Goal: Task Accomplishment & Management: Use online tool/utility

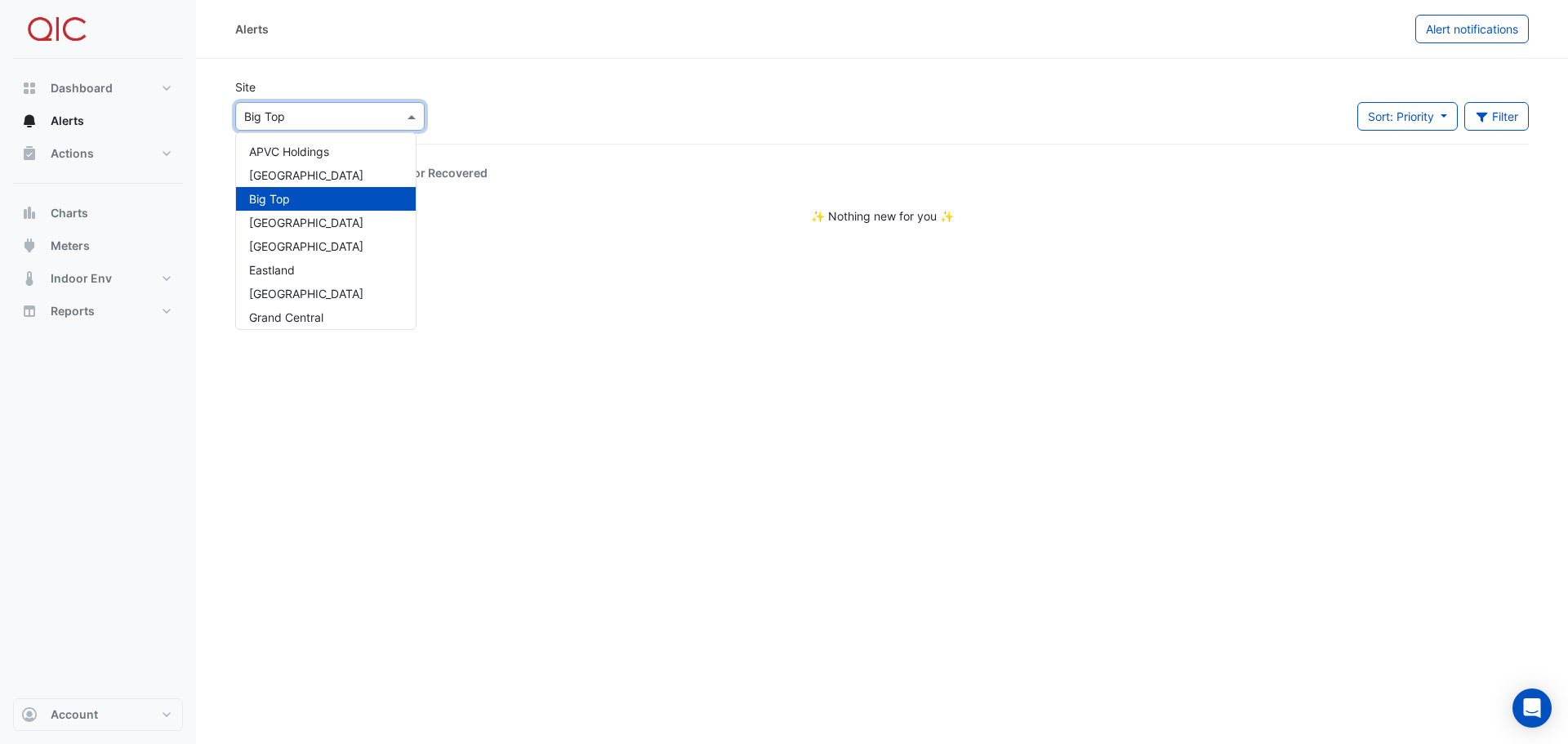
click at [410, 116] on span at bounding box center [413, 116] width 20 height 17
click at [319, 282] on div "Kippa Ring" at bounding box center [326, 283] width 180 height 24
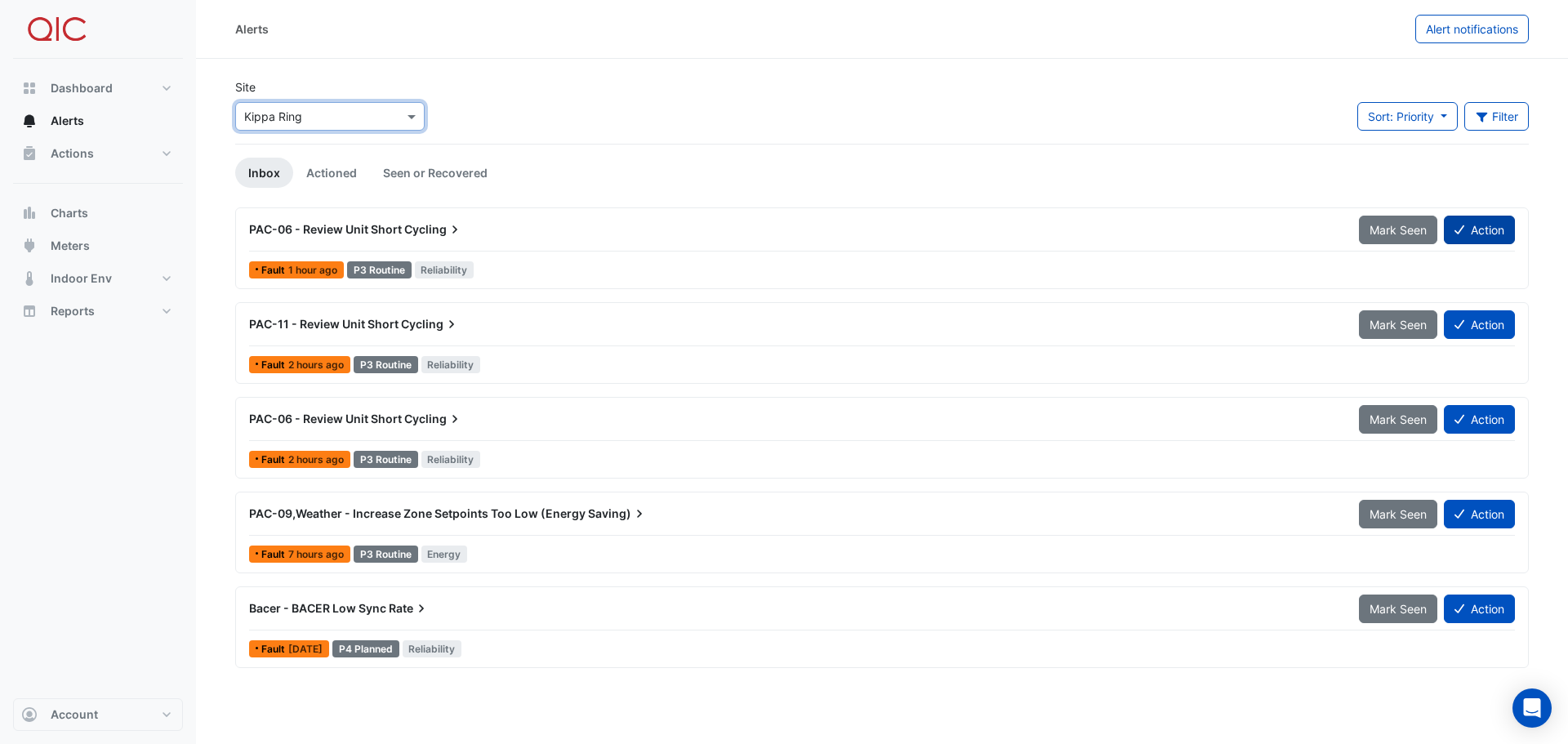
click at [1487, 233] on button "Action" at bounding box center [1479, 229] width 71 height 28
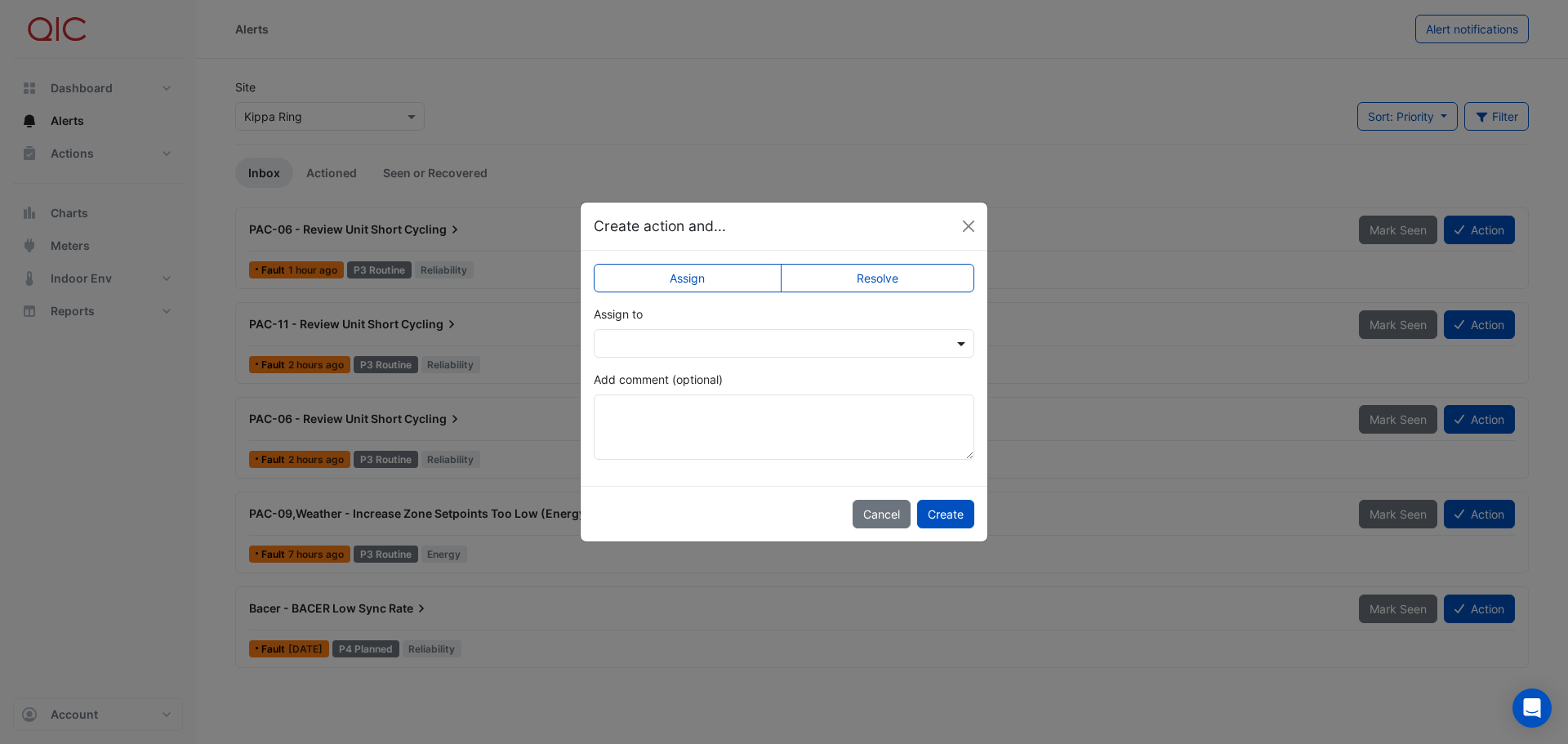
click at [956, 341] on span at bounding box center [962, 343] width 20 height 17
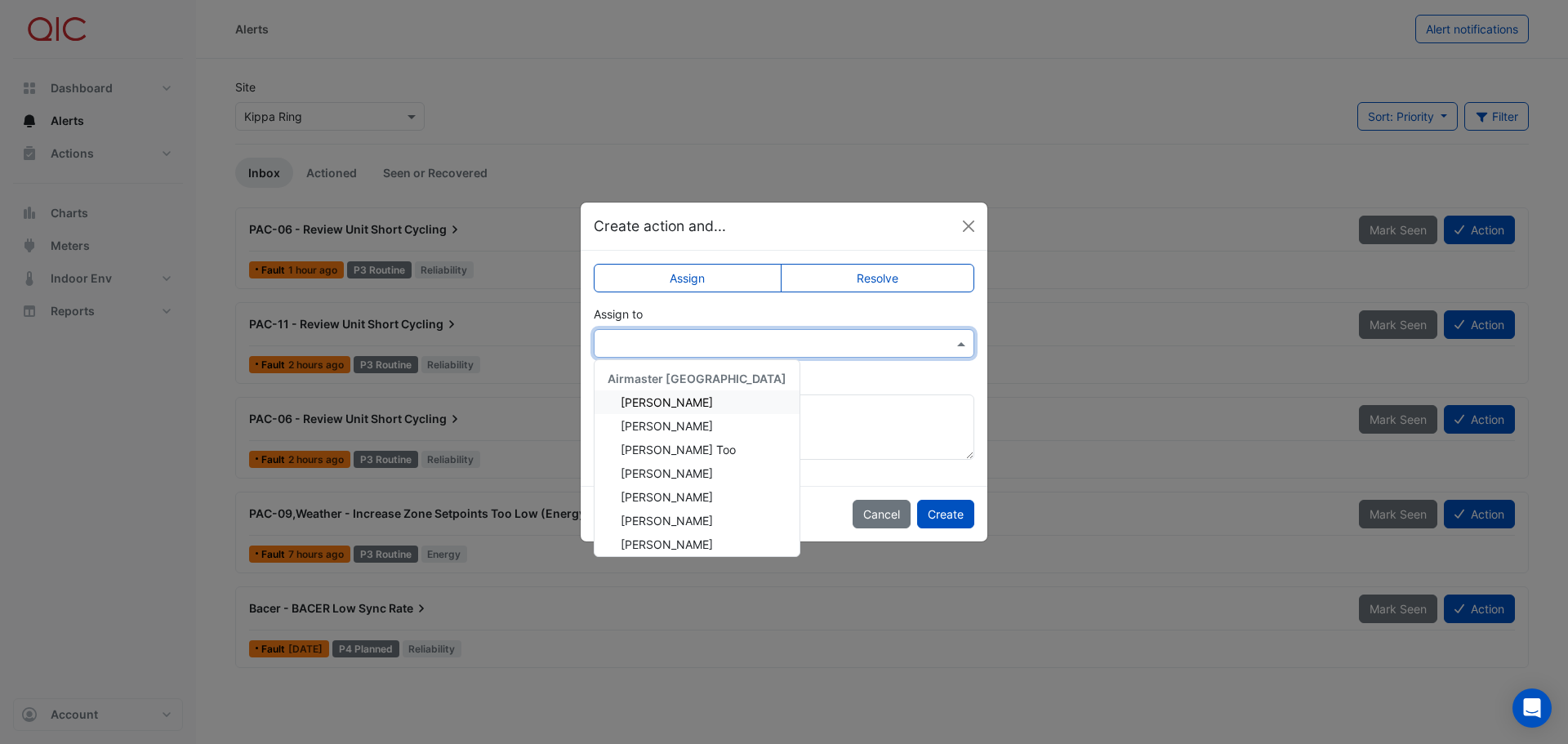
click at [956, 341] on span at bounding box center [962, 343] width 20 height 17
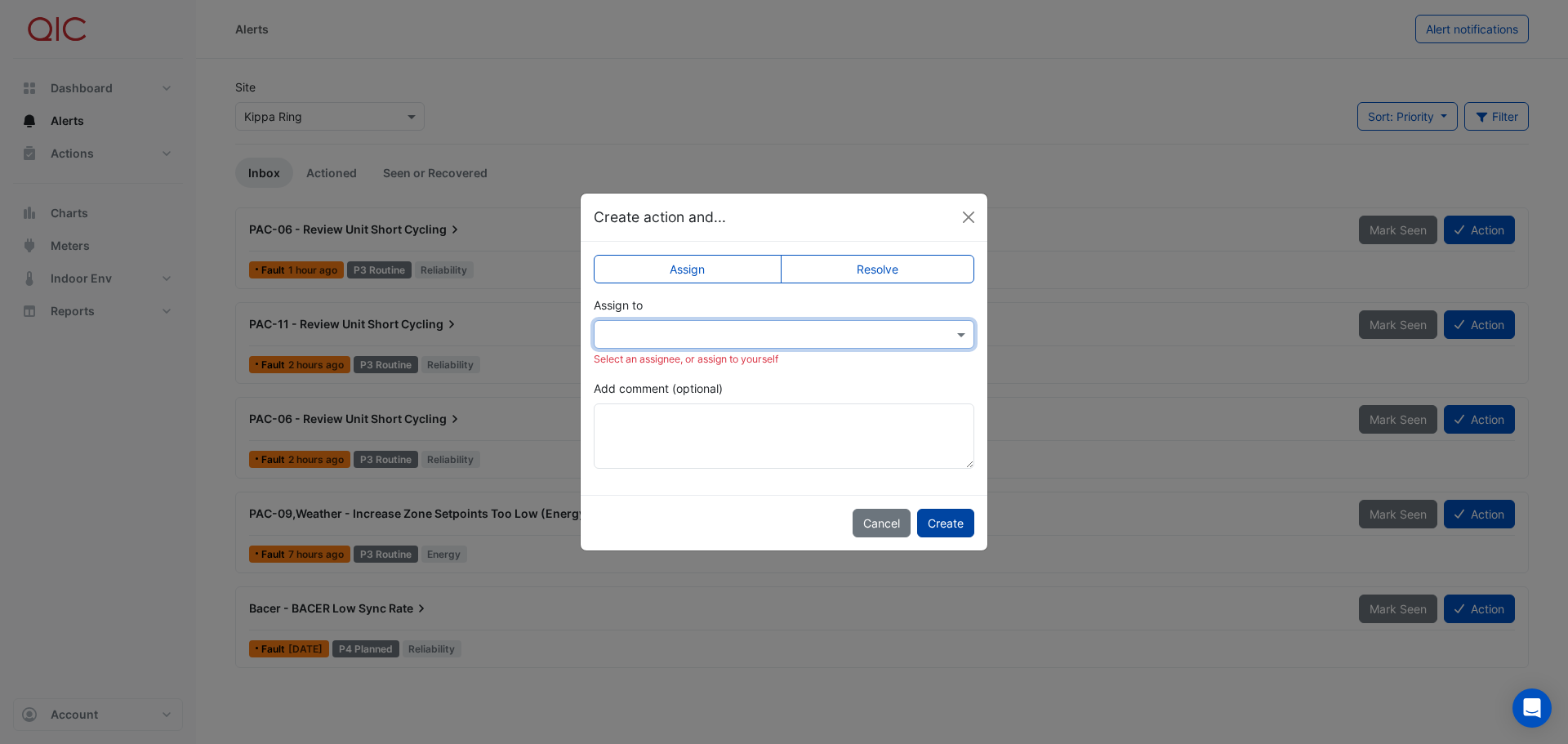
click at [952, 528] on button "Create" at bounding box center [945, 522] width 57 height 28
click at [878, 519] on button "Cancel" at bounding box center [882, 522] width 58 height 28
